Goal: Ask a question

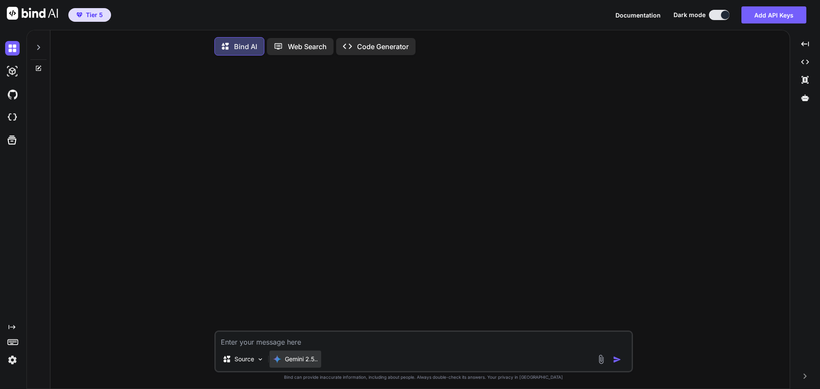
click at [299, 362] on p "Gemini 2.5.." at bounding box center [301, 359] width 33 height 9
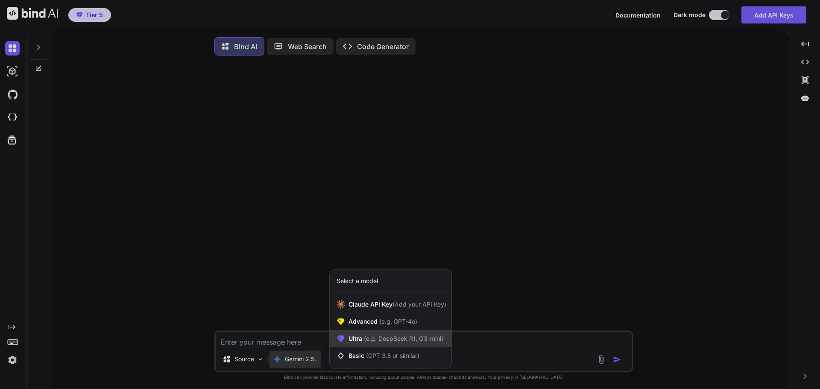
click at [367, 342] on span "(e.g. DeepSeek R1, O3-mini)" at bounding box center [402, 338] width 81 height 7
type textarea "x"
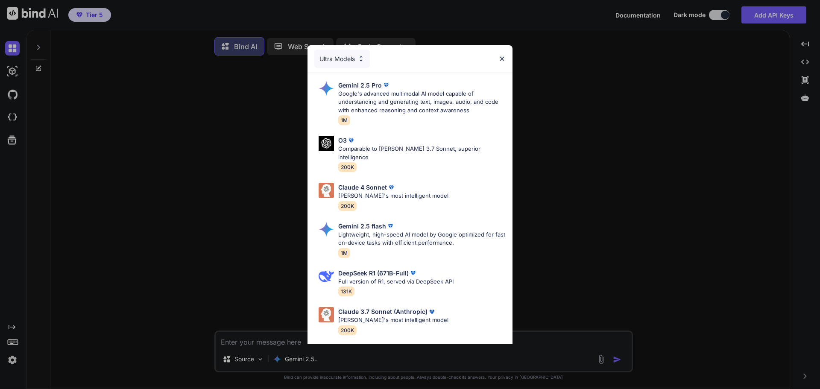
click at [553, 95] on div "Ultra Models Gemini 2.5 Pro Google's advanced multimodal AI model capable of un…" at bounding box center [410, 194] width 820 height 389
